Goal: Task Accomplishment & Management: Use online tool/utility

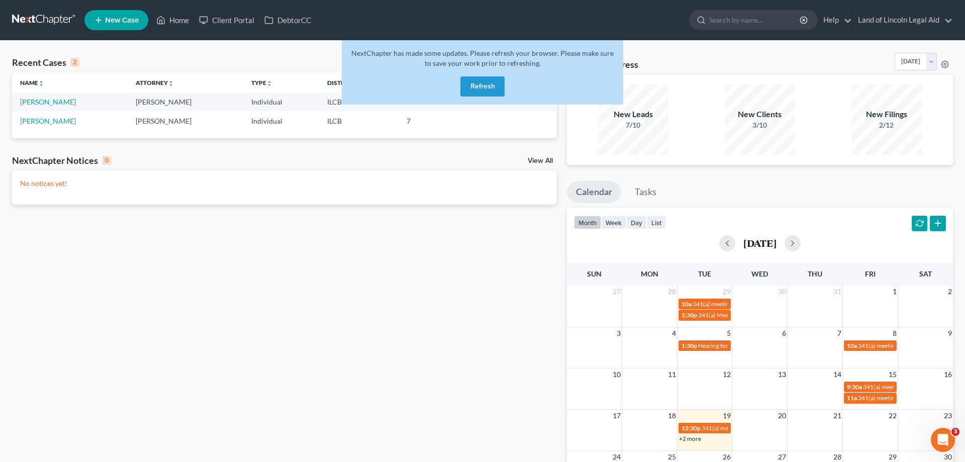
click at [480, 89] on button "Refresh" at bounding box center [482, 86] width 44 height 20
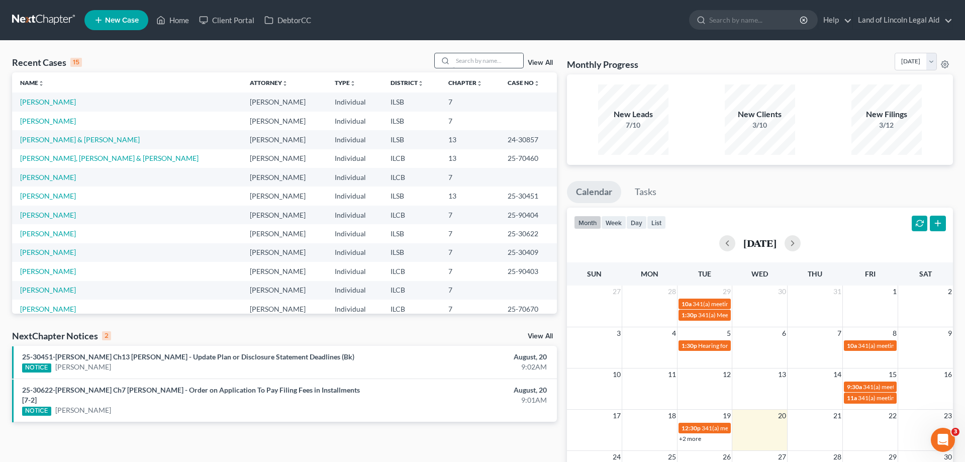
click at [467, 58] on input "search" at bounding box center [488, 60] width 70 height 15
type input "[PERSON_NAME]"
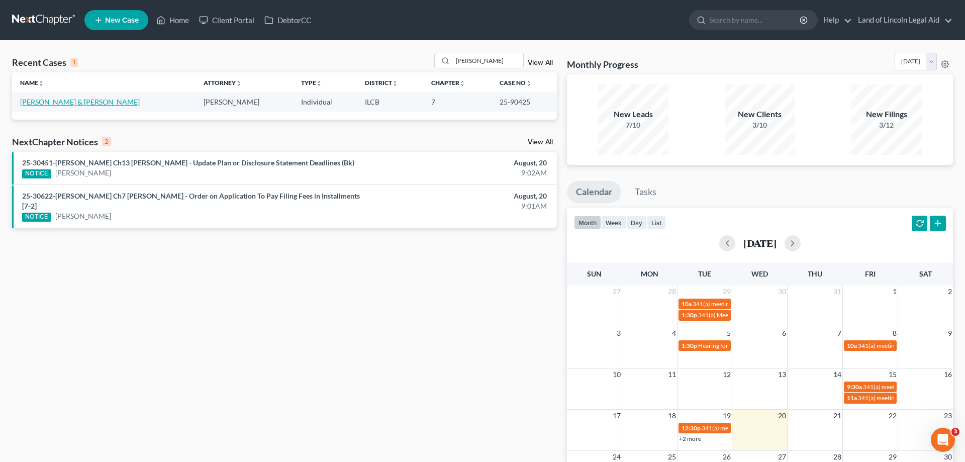
click at [84, 104] on link "Lantz, Roberta & Clarence" at bounding box center [80, 101] width 120 height 9
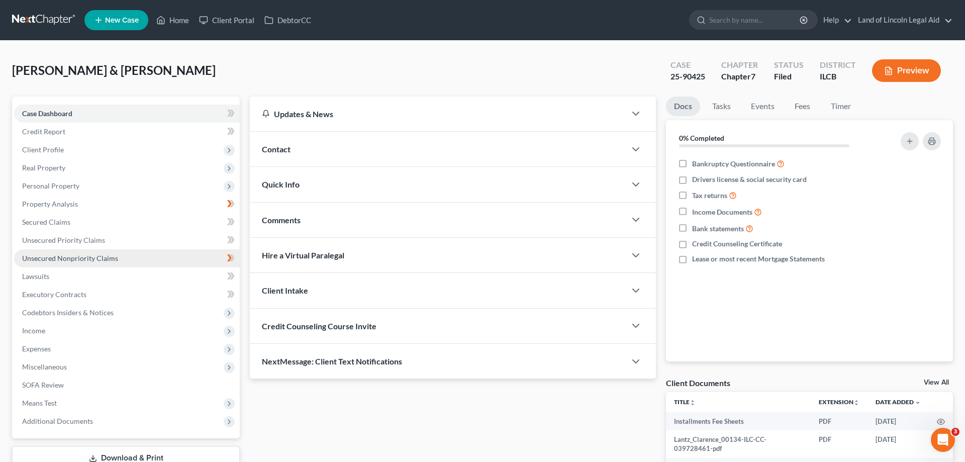
click at [163, 261] on link "Unsecured Nonpriority Claims" at bounding box center [127, 258] width 226 height 18
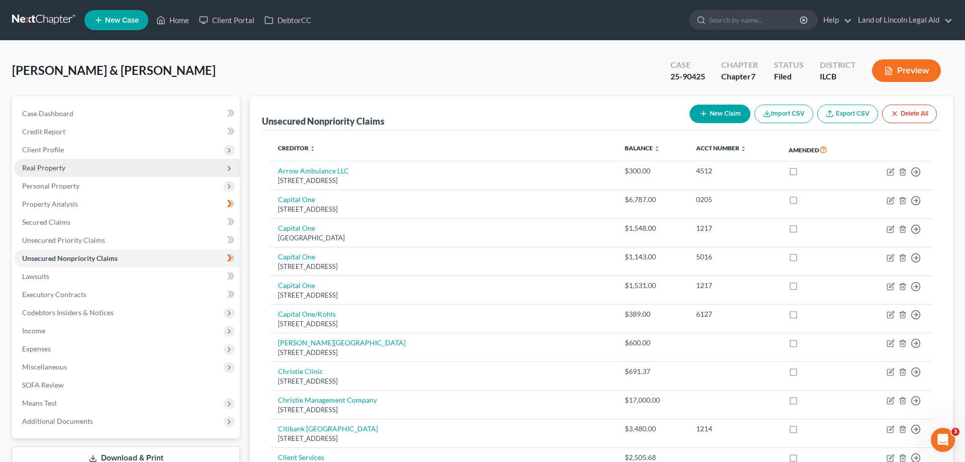
click at [50, 163] on span "Real Property" at bounding box center [43, 167] width 43 height 9
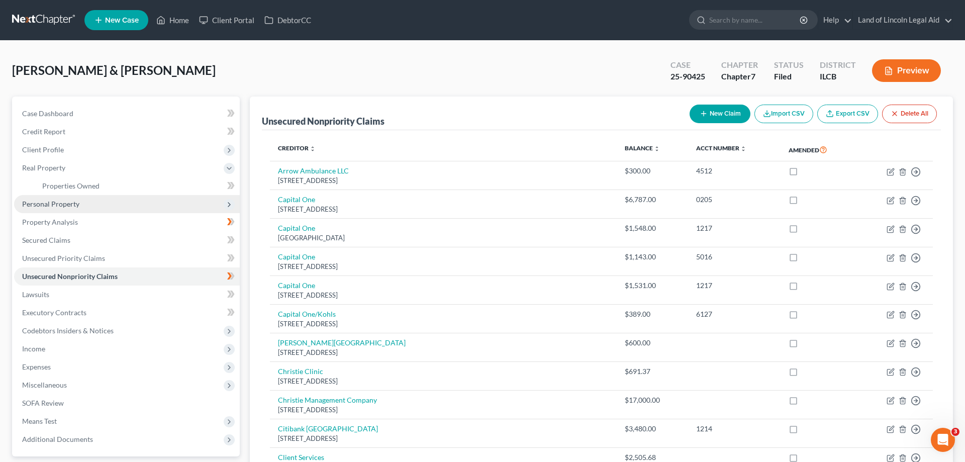
click at [54, 199] on span "Personal Property" at bounding box center [127, 204] width 226 height 18
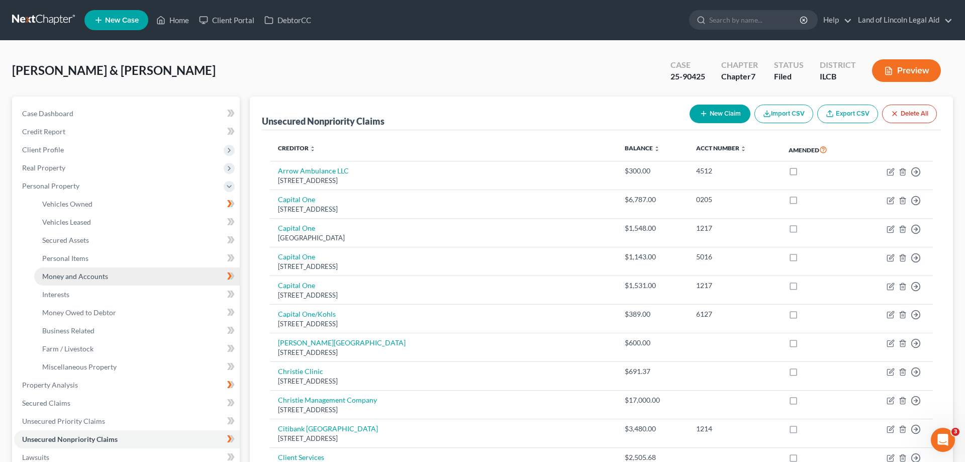
click at [80, 280] on link "Money and Accounts" at bounding box center [136, 276] width 205 height 18
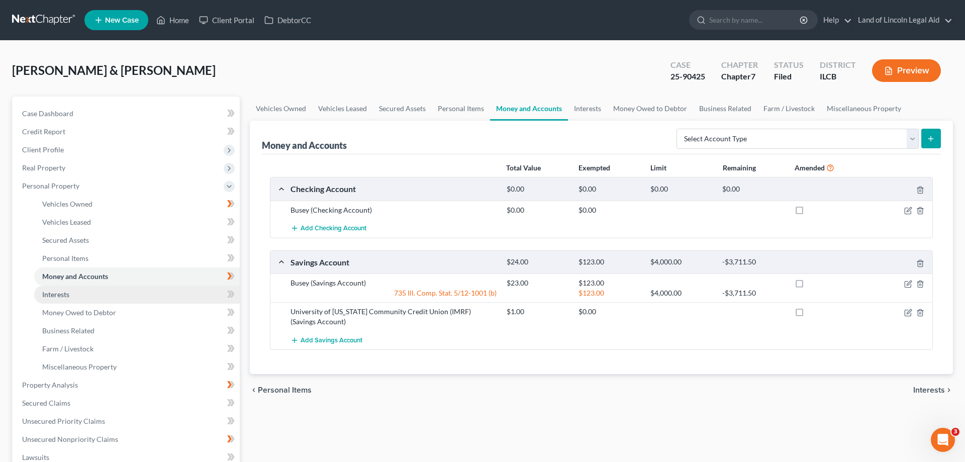
click at [81, 297] on link "Interests" at bounding box center [136, 294] width 205 height 18
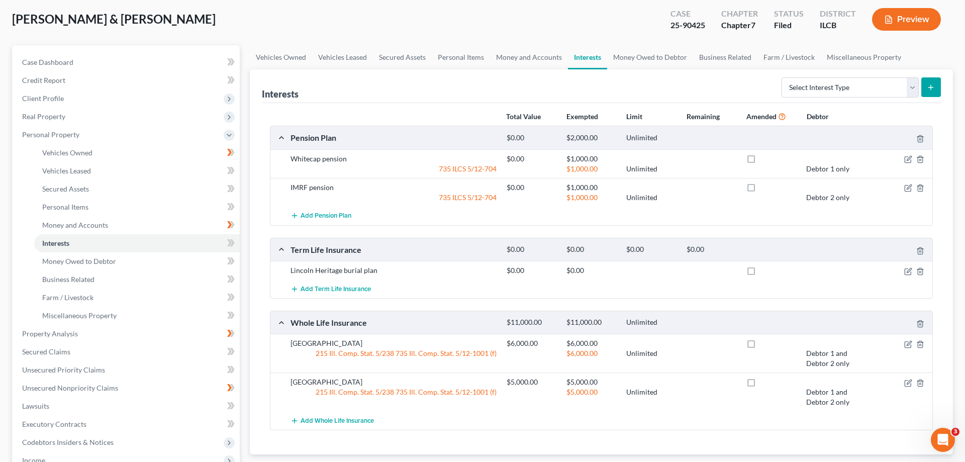
scroll to position [102, 0]
